Goal: Information Seeking & Learning: Learn about a topic

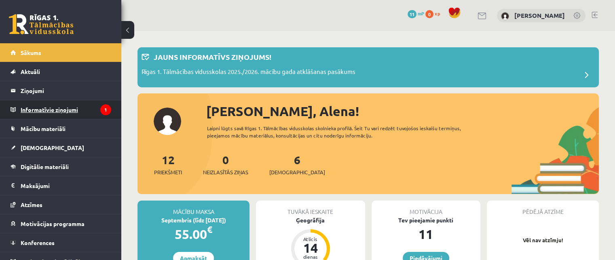
click at [72, 110] on legend "Informatīvie ziņojumi 1" at bounding box center [66, 109] width 91 height 19
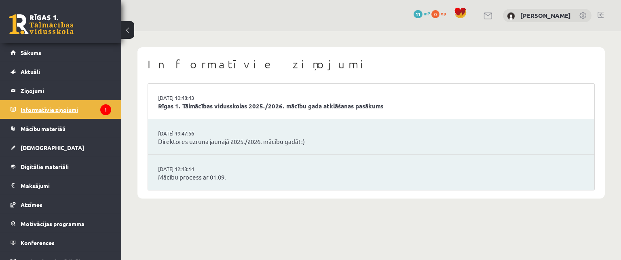
click at [84, 108] on legend "Informatīvie ziņojumi 1" at bounding box center [66, 109] width 91 height 19
click at [65, 65] on link "Aktuāli" at bounding box center [61, 71] width 101 height 19
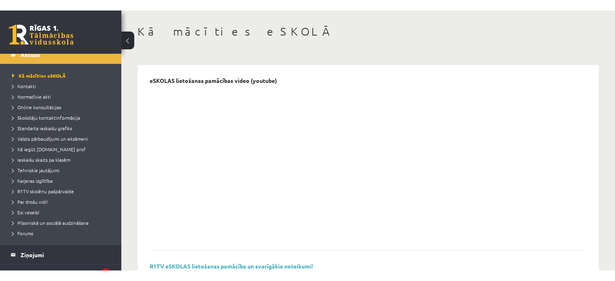
scroll to position [35, 0]
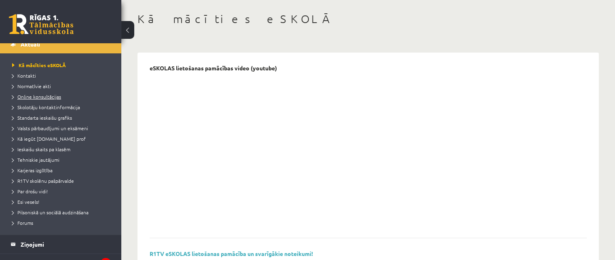
click at [55, 95] on span "Online konsultācijas" at bounding box center [36, 96] width 49 height 6
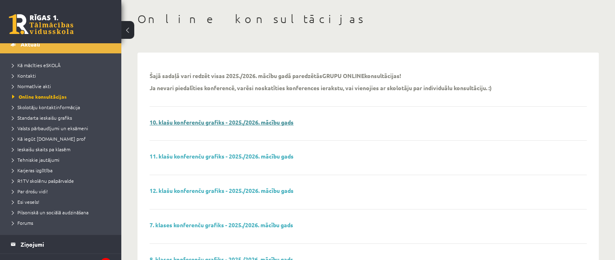
click at [187, 120] on link "10. klašu konferenču grafiks - 2025./2026. mācību gads" at bounding box center [222, 121] width 144 height 7
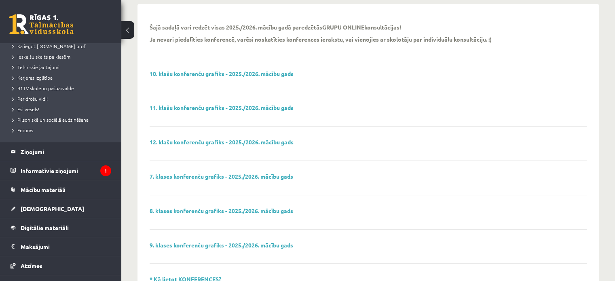
scroll to position [129, 0]
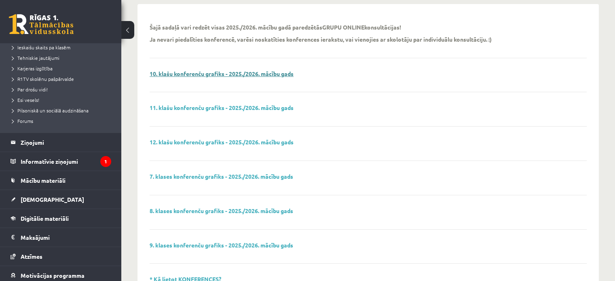
click at [164, 72] on link "10. klašu konferenču grafiks - 2025./2026. mācību gads" at bounding box center [222, 73] width 144 height 7
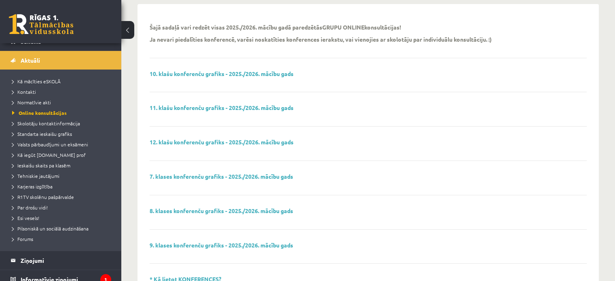
scroll to position [0, 0]
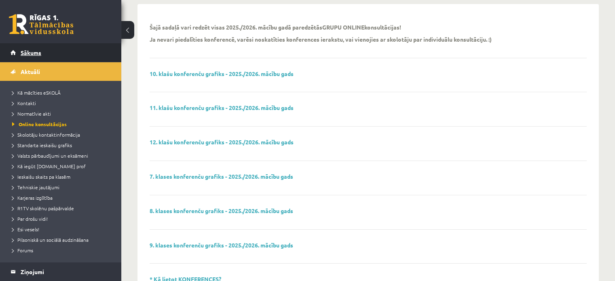
click at [102, 56] on link "Sākums" at bounding box center [61, 52] width 101 height 19
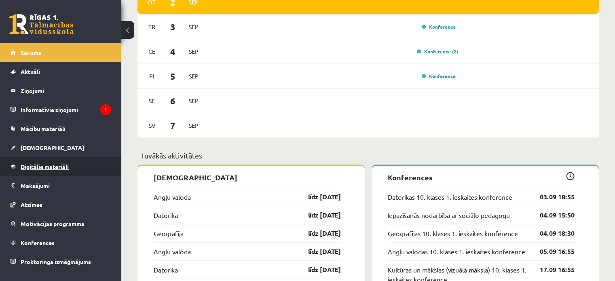
scroll to position [618, 0]
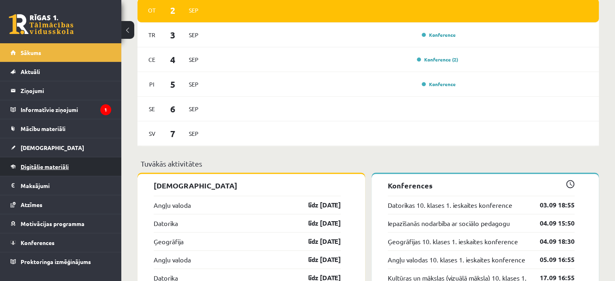
click at [59, 170] on link "Digitālie materiāli" at bounding box center [61, 166] width 101 height 19
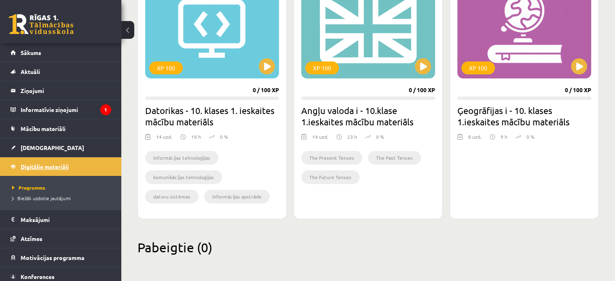
scroll to position [260, 0]
click at [259, 225] on div "Mana statistika 0 Nopelnītie punkti 0 Apgūtās tēmas 1 Izpildīti uzdevumi 0 Nepi…" at bounding box center [367, 26] width 493 height 510
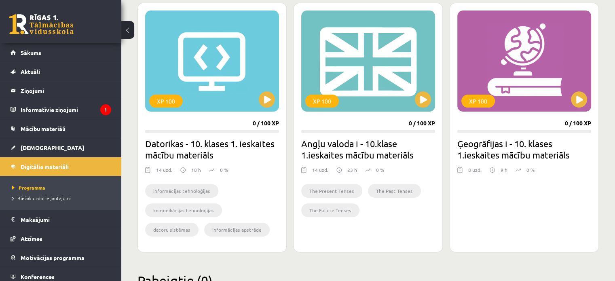
scroll to position [226, 0]
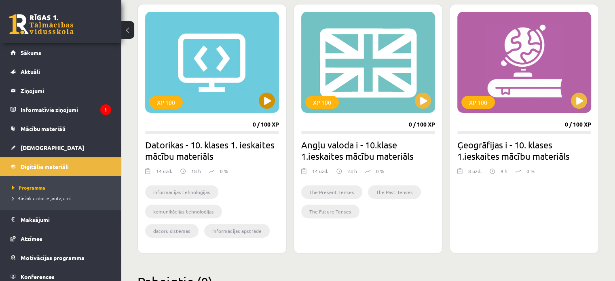
click at [225, 88] on div "XP 100" at bounding box center [212, 62] width 134 height 101
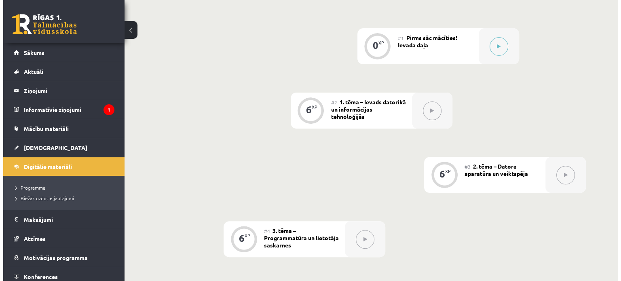
scroll to position [218, 0]
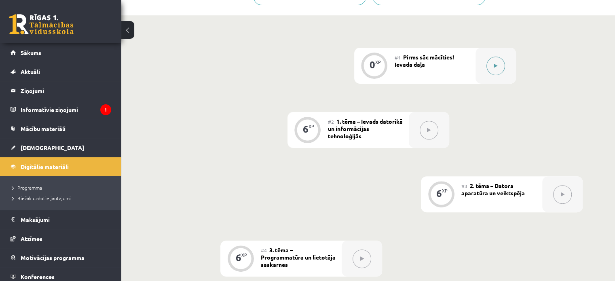
click at [486, 57] on button at bounding box center [495, 66] width 19 height 19
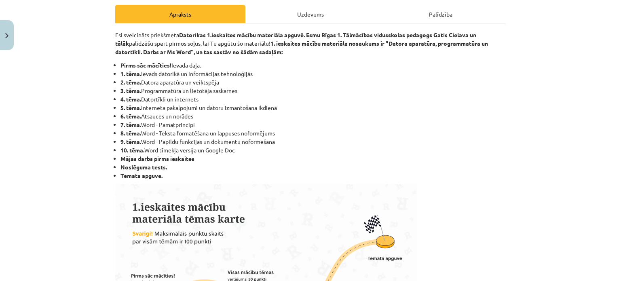
scroll to position [0, 0]
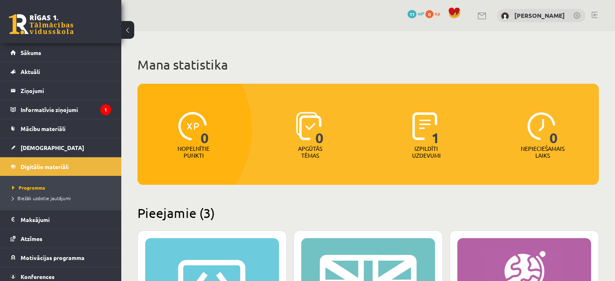
scroll to position [226, 0]
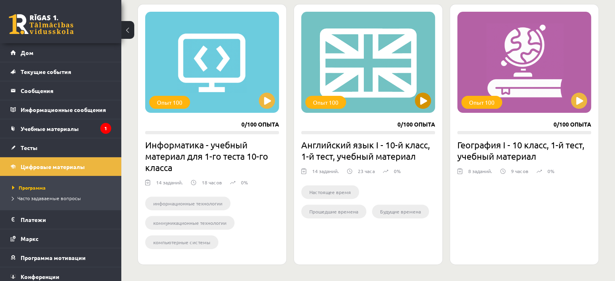
click at [381, 80] on div "Опыт 100" at bounding box center [368, 62] width 134 height 101
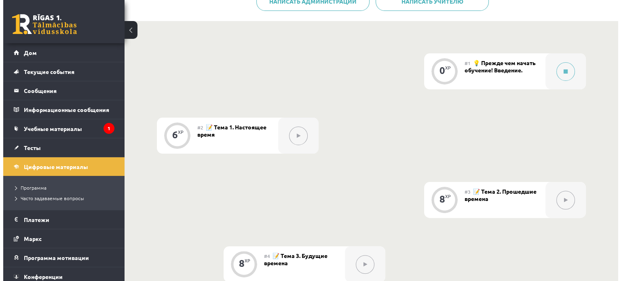
scroll to position [173, 0]
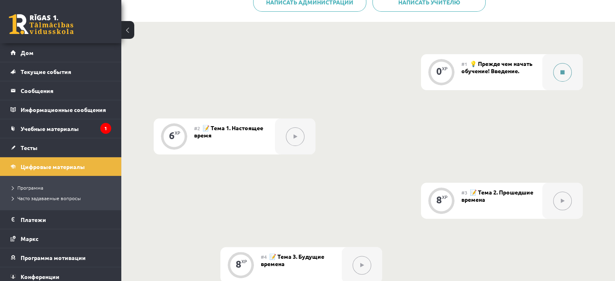
click at [559, 74] on button at bounding box center [562, 72] width 19 height 19
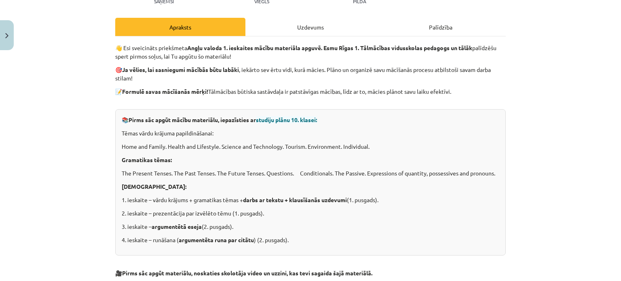
scroll to position [101, 0]
click at [559, 43] on div "Mācību tēma: Angļu valoda i - 10.klase 1.ieskaites mācību materiāls #1 💡 Pirms …" at bounding box center [310, 140] width 621 height 281
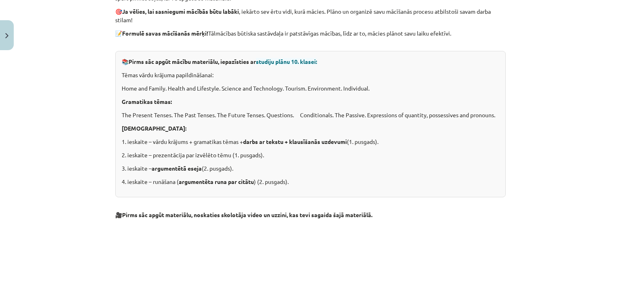
scroll to position [152, 0]
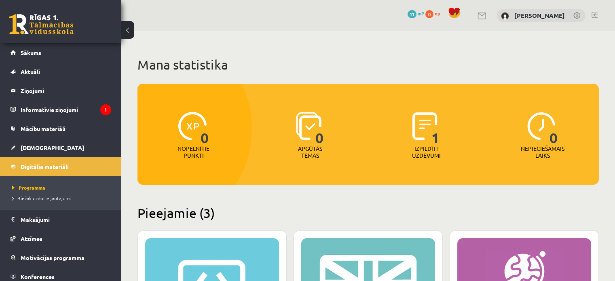
scroll to position [226, 0]
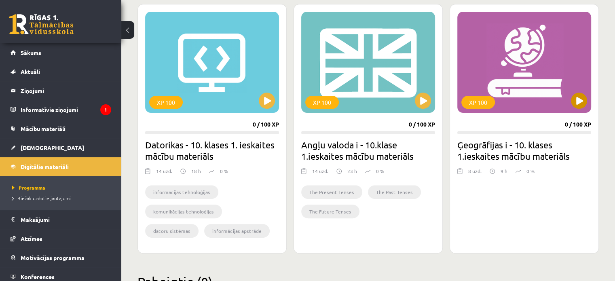
click at [548, 82] on div "XP 100" at bounding box center [524, 62] width 134 height 101
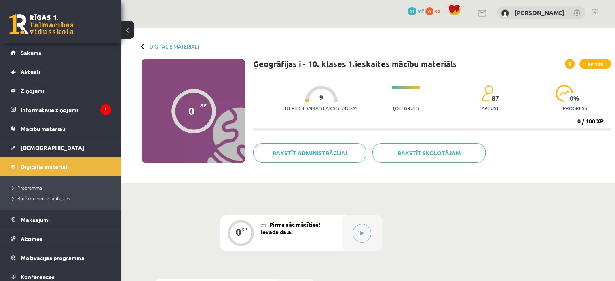
scroll to position [2, 0]
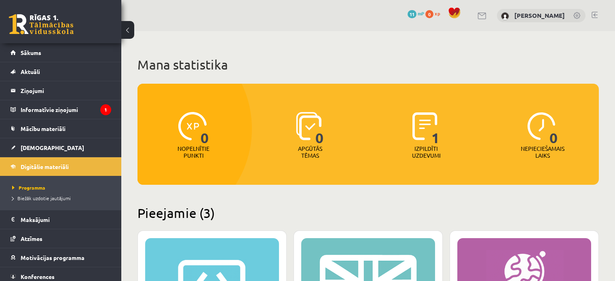
scroll to position [226, 0]
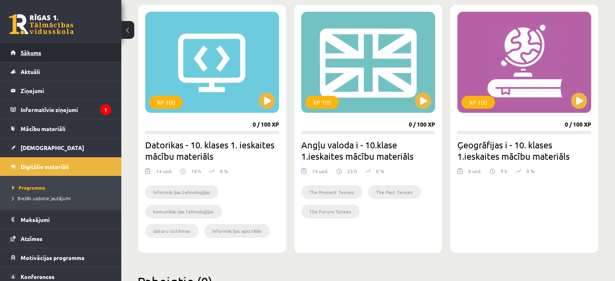
click at [22, 47] on link "Sākums" at bounding box center [61, 52] width 101 height 19
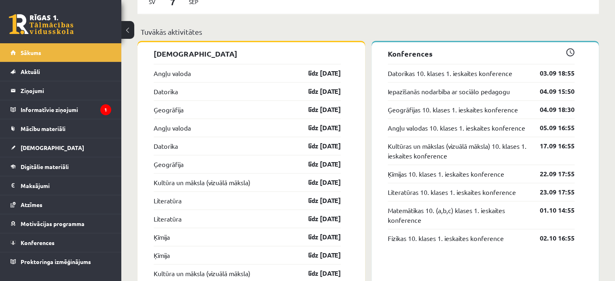
scroll to position [750, 0]
